Goal: Check status: Check status

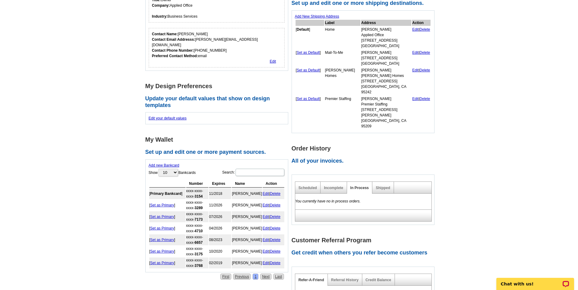
scroll to position [152, 0]
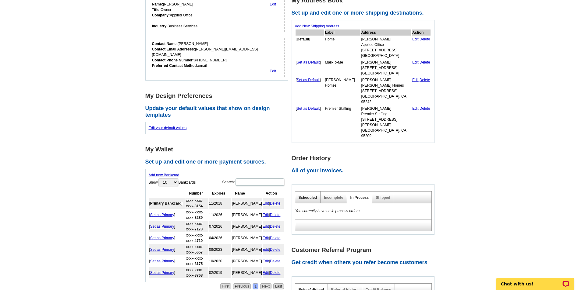
click at [309, 196] on link "Scheduled" at bounding box center [307, 198] width 19 height 4
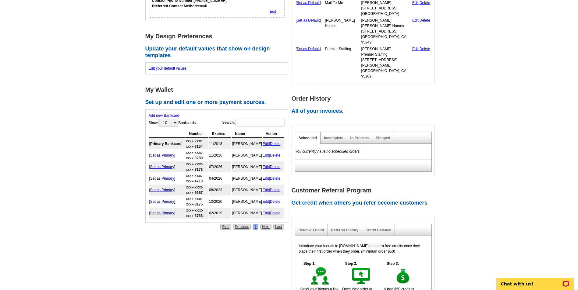
scroll to position [213, 0]
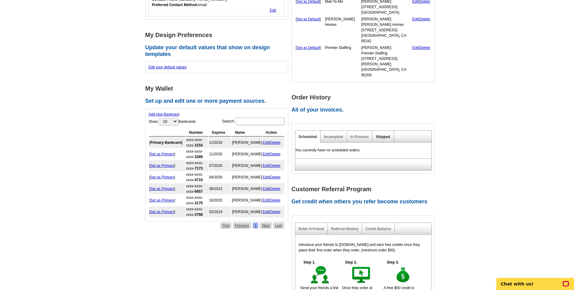
click at [378, 135] on link "Shipped" at bounding box center [382, 137] width 14 height 4
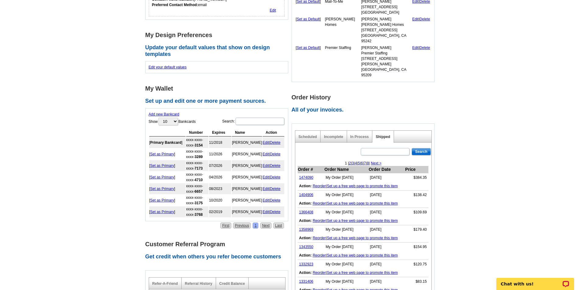
click at [305, 174] on td "1474090" at bounding box center [310, 178] width 26 height 9
click at [305, 176] on link "1474090" at bounding box center [306, 178] width 14 height 4
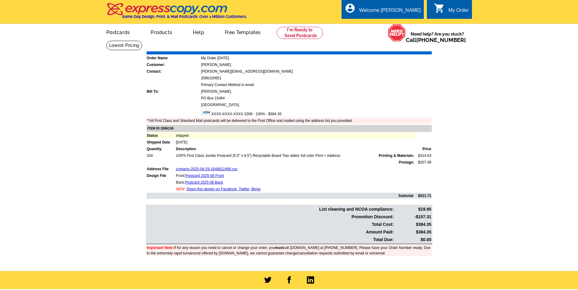
click at [151, 155] on td "334" at bounding box center [160, 156] width 29 height 6
copy td "334"
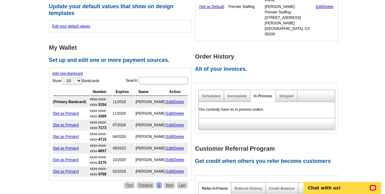
scroll to position [254, 0]
click at [283, 94] on link "Shipped" at bounding box center [286, 96] width 14 height 4
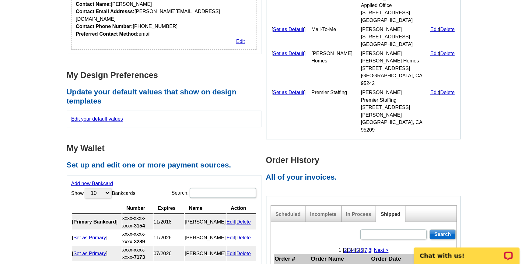
scroll to position [193, 0]
